Goal: Information Seeking & Learning: Learn about a topic

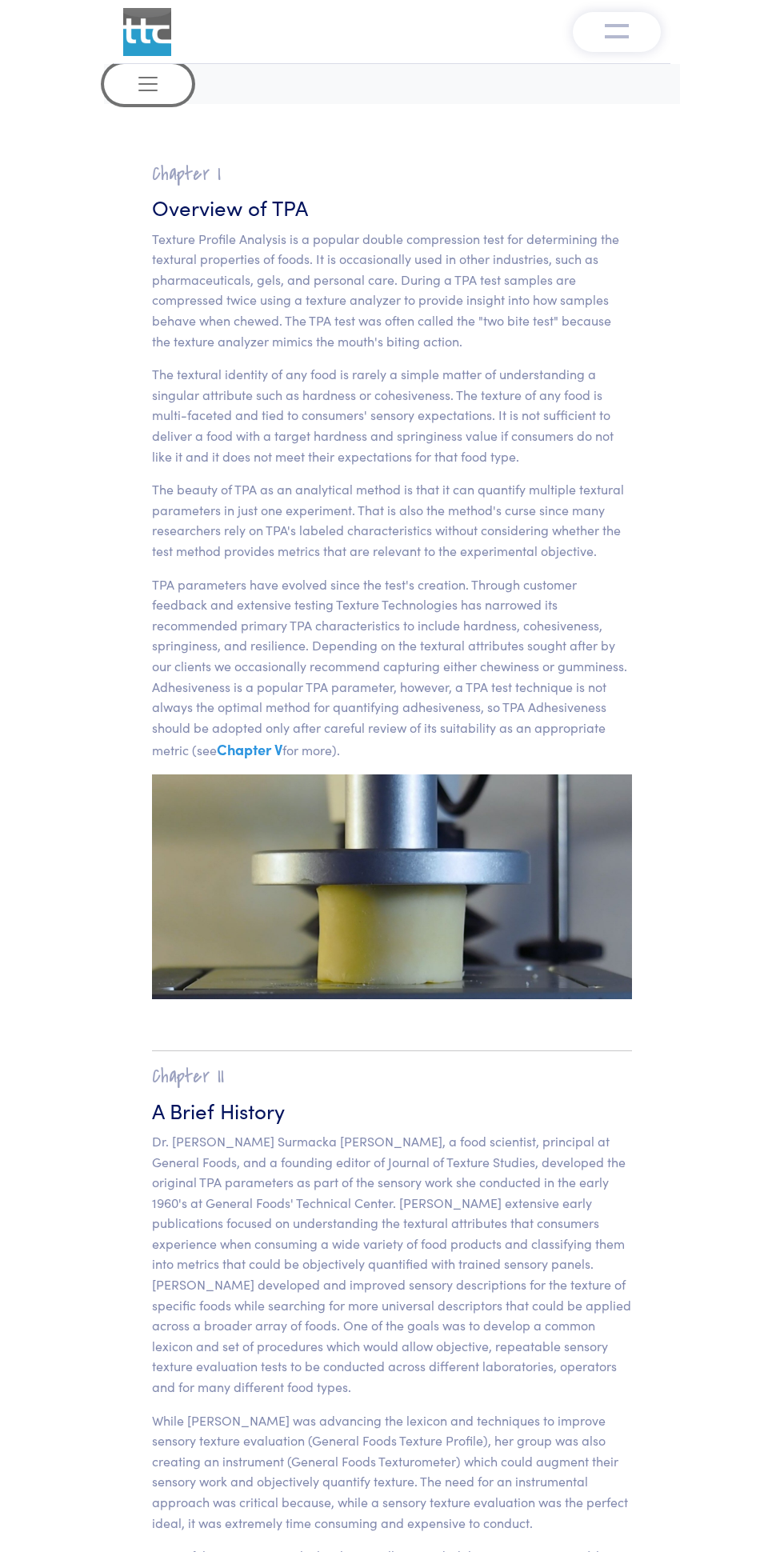
click at [152, 89] on span "Toggle navigation" at bounding box center [148, 84] width 24 height 24
click at [157, 75] on span "Toggle navigation" at bounding box center [148, 84] width 24 height 24
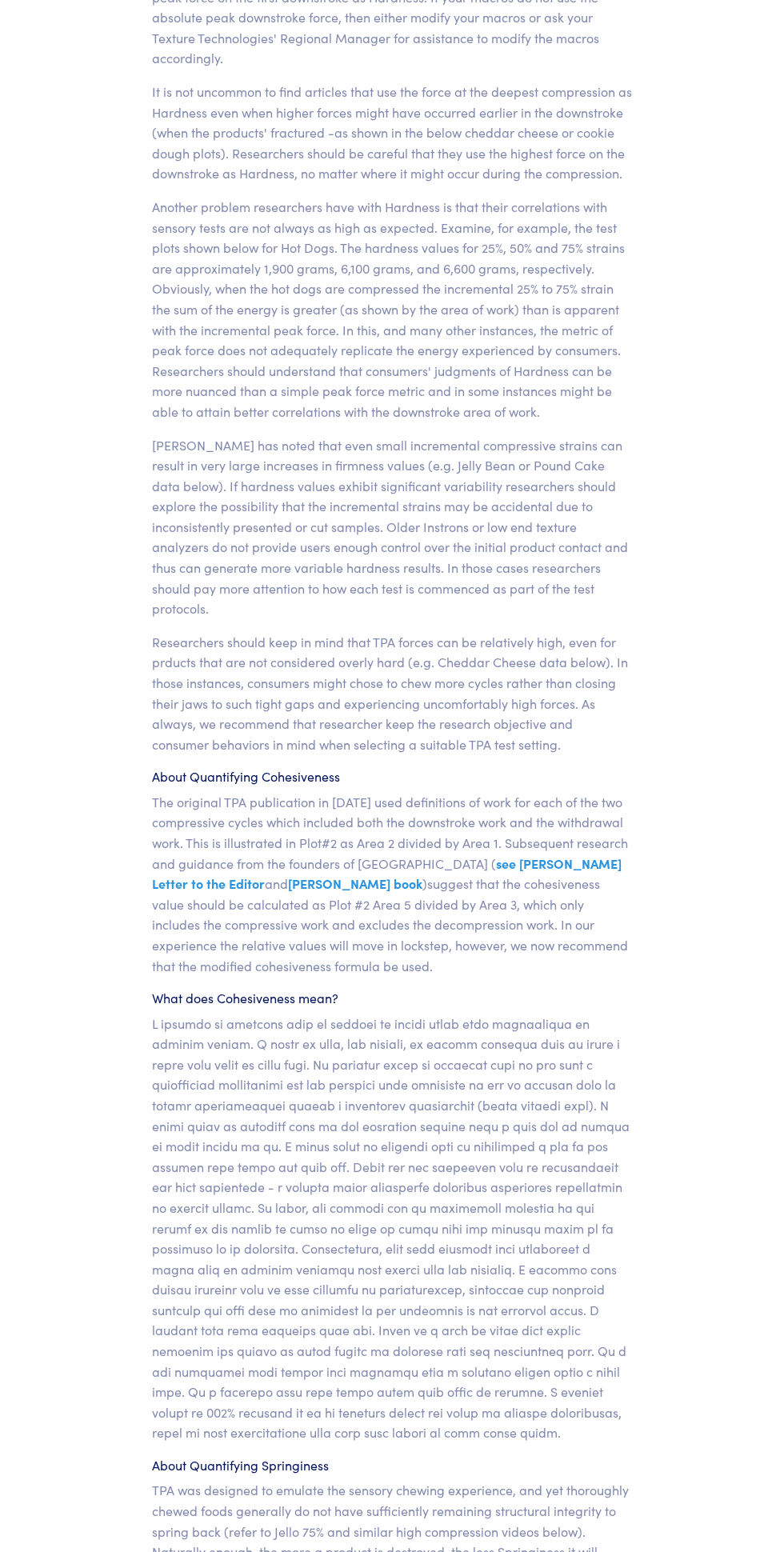
scroll to position [12713, 0]
